Goal: Task Accomplishment & Management: Use online tool/utility

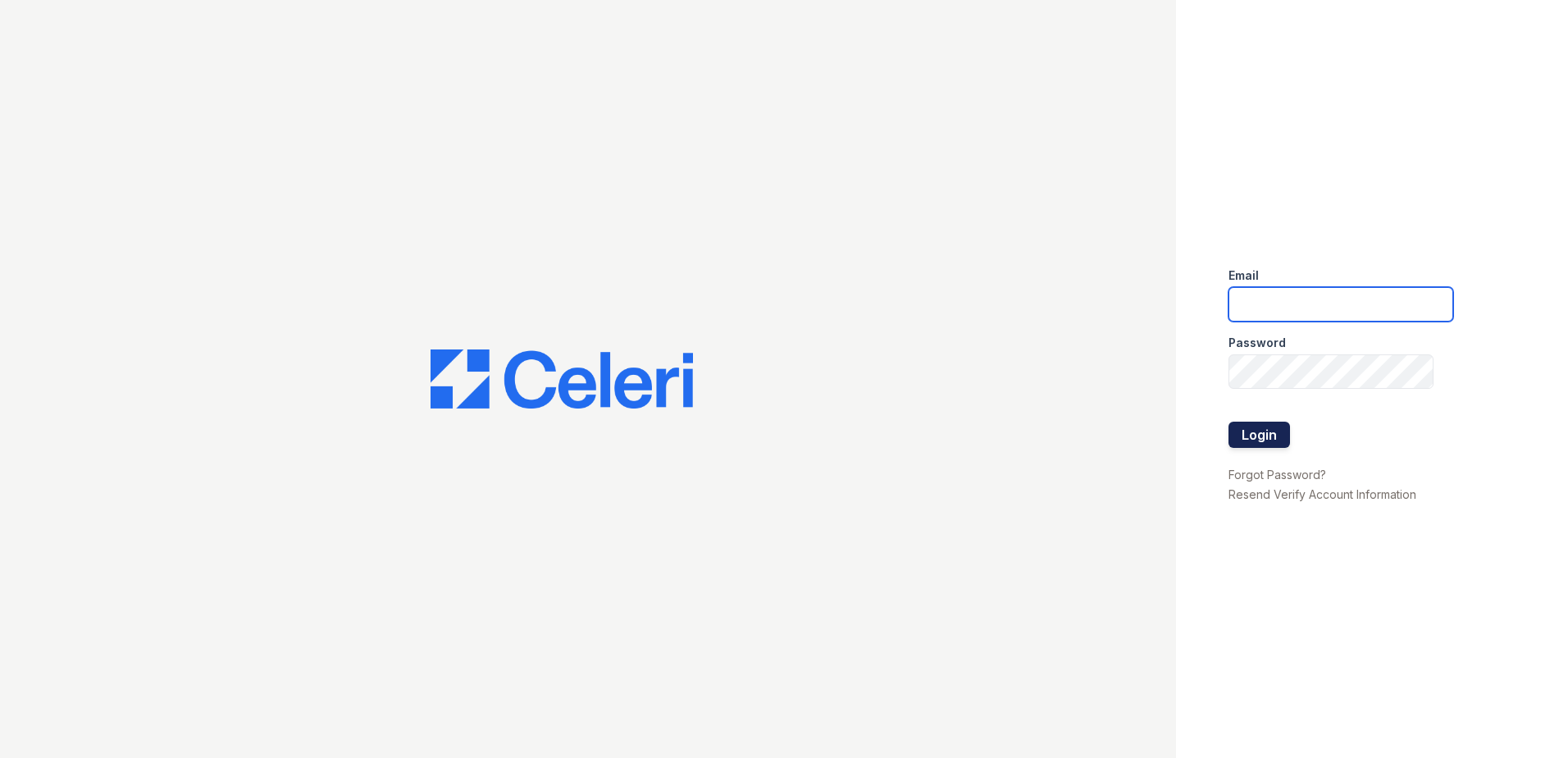
type input "[EMAIL_ADDRESS][DOMAIN_NAME]"
click at [1256, 437] on button "Login" at bounding box center [1259, 435] width 62 height 27
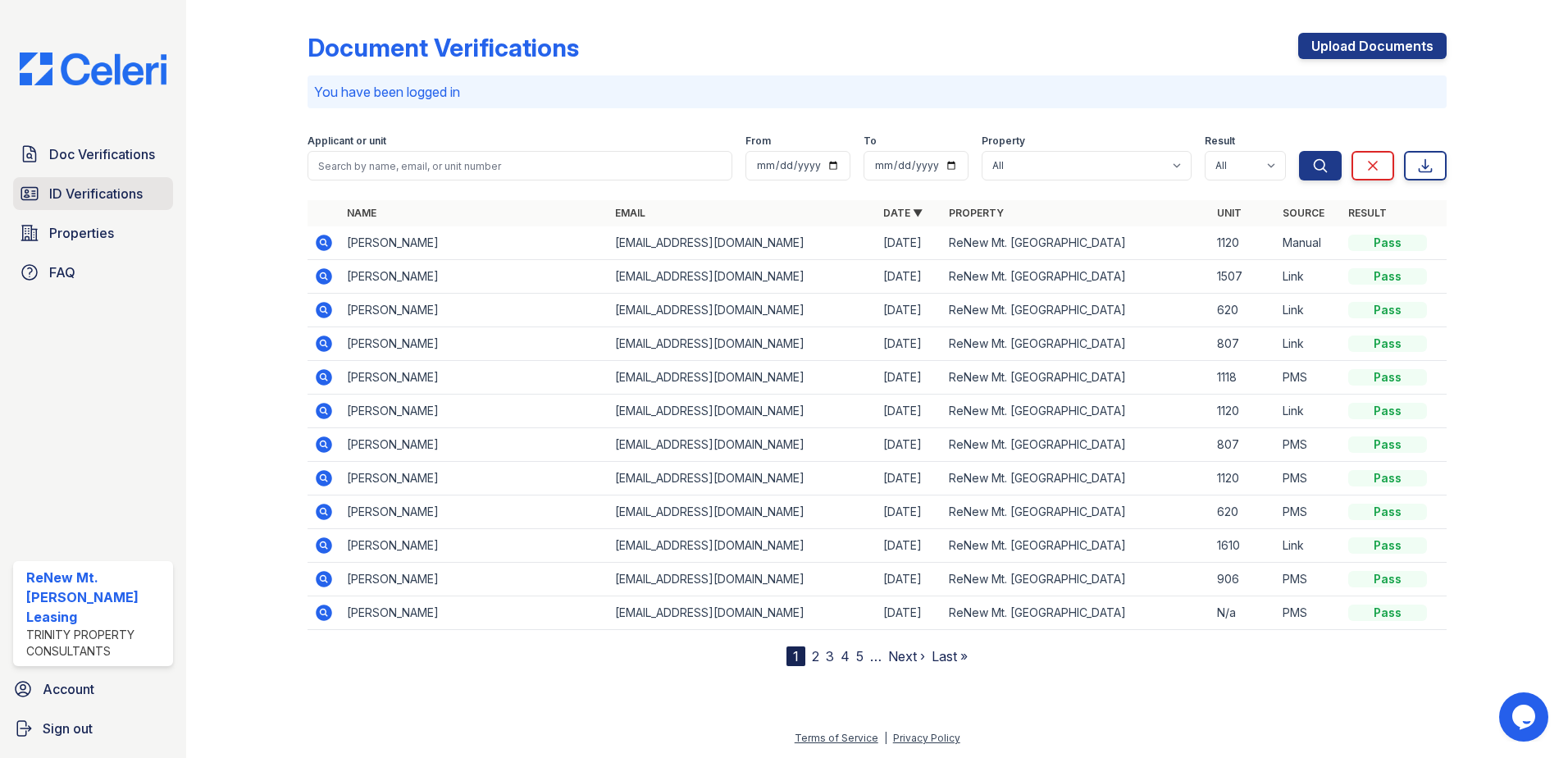
click at [131, 187] on span "ID Verifications" at bounding box center [95, 194] width 93 height 20
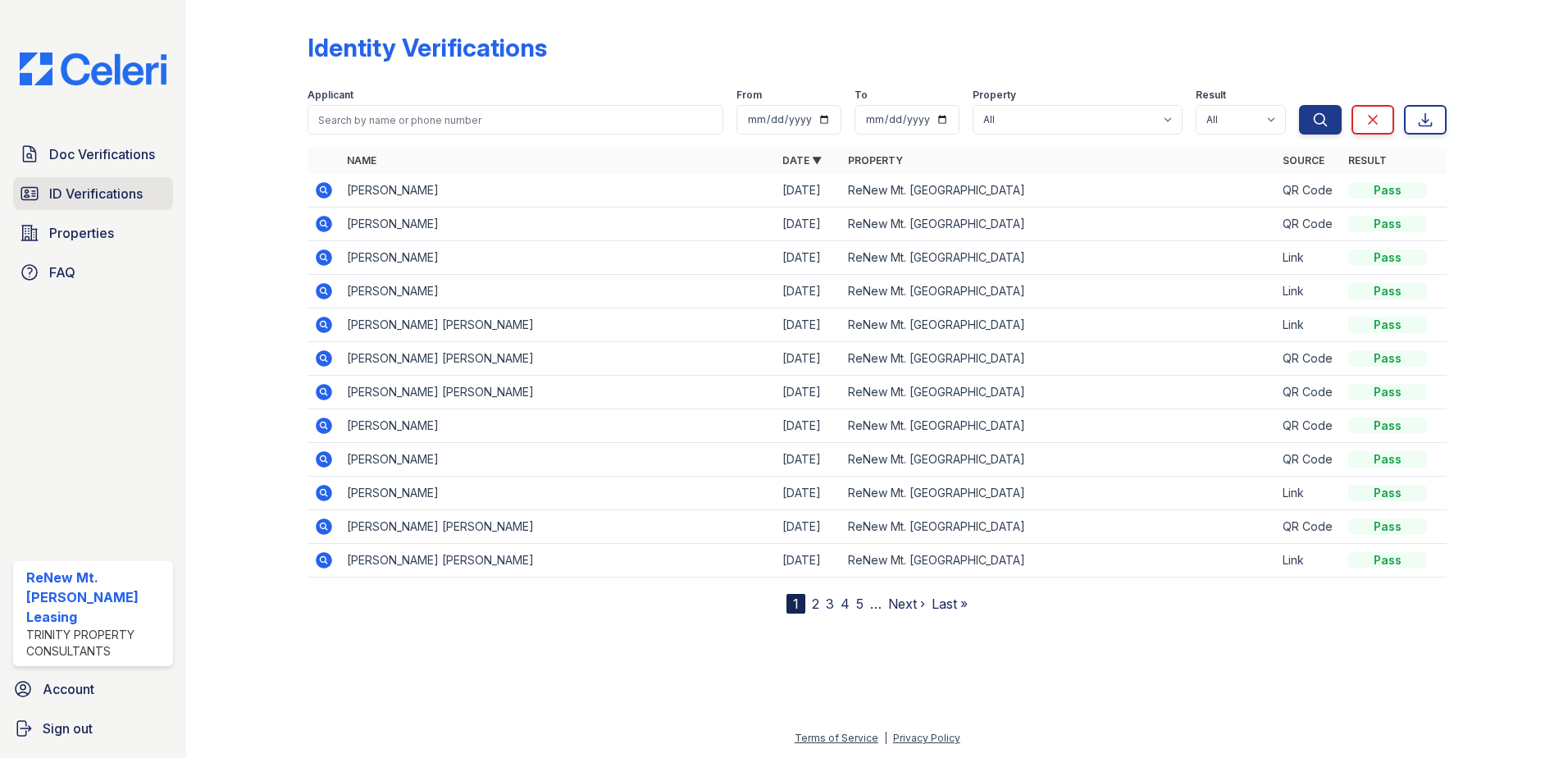
click at [97, 177] on link "ID Verifications" at bounding box center [92, 193] width 160 height 32
